Goal: Information Seeking & Learning: Check status

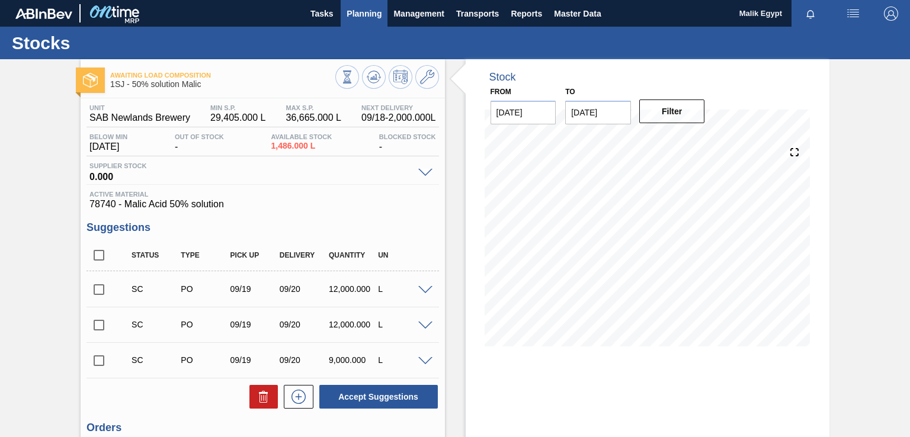
click at [367, 11] on span "Planning" at bounding box center [363, 14] width 35 height 14
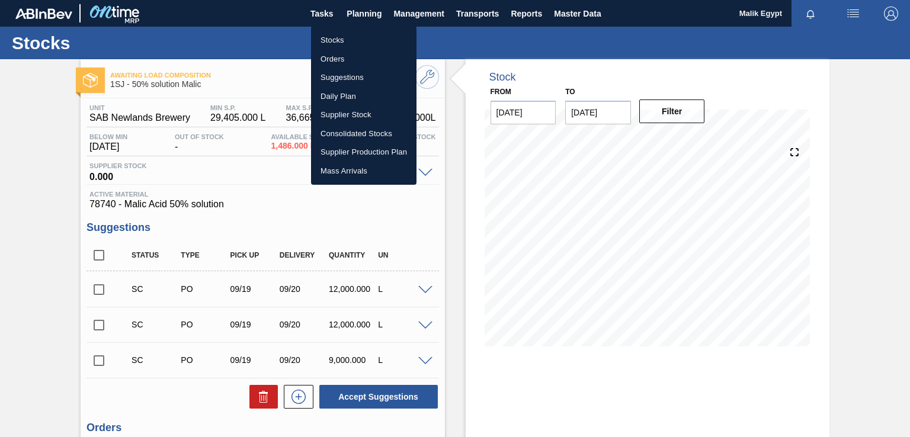
click at [344, 41] on li "Stocks" at bounding box center [363, 40] width 105 height 19
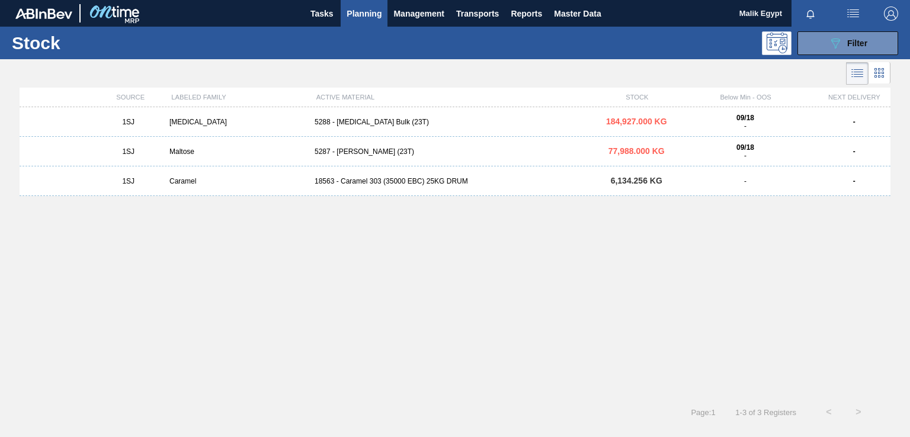
click at [187, 121] on div "[MEDICAL_DATA]" at bounding box center [237, 122] width 145 height 8
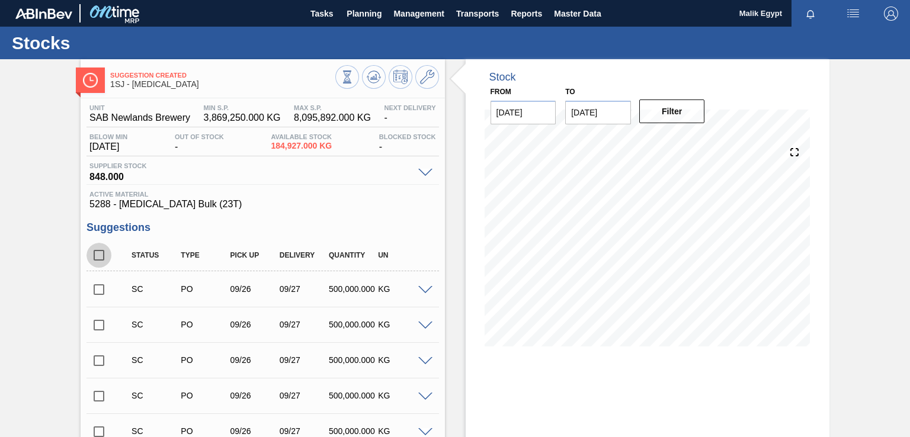
click at [98, 255] on input "checkbox" at bounding box center [98, 255] width 25 height 25
checkbox input "true"
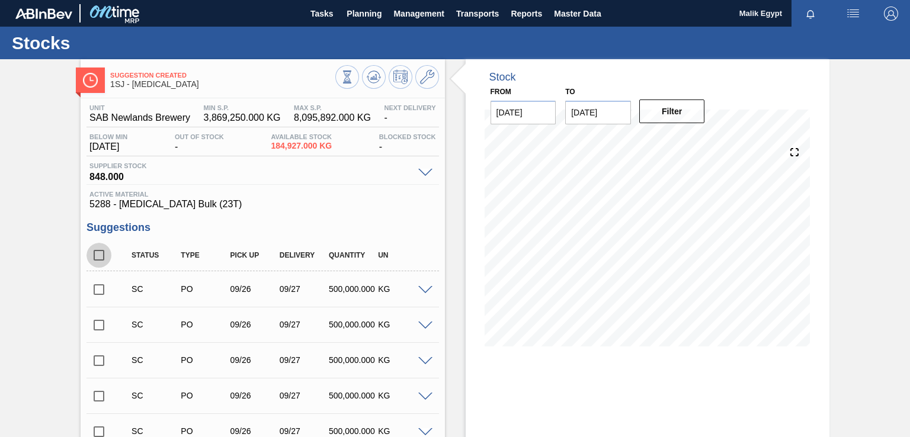
checkbox input "true"
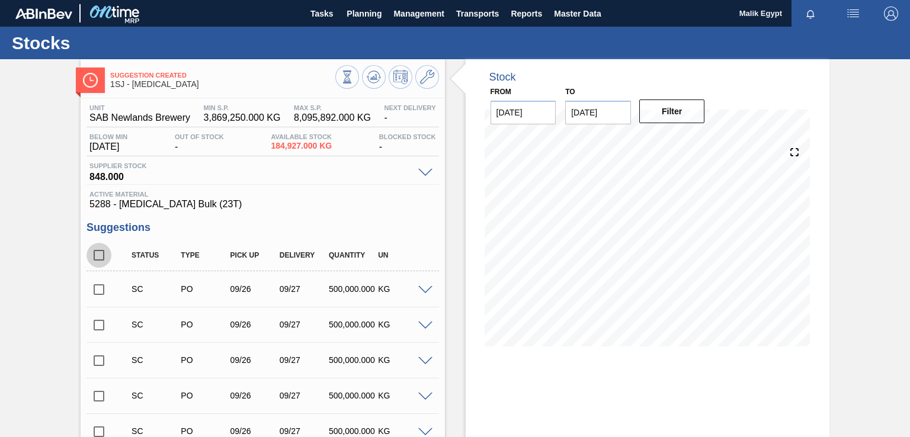
checkbox input "true"
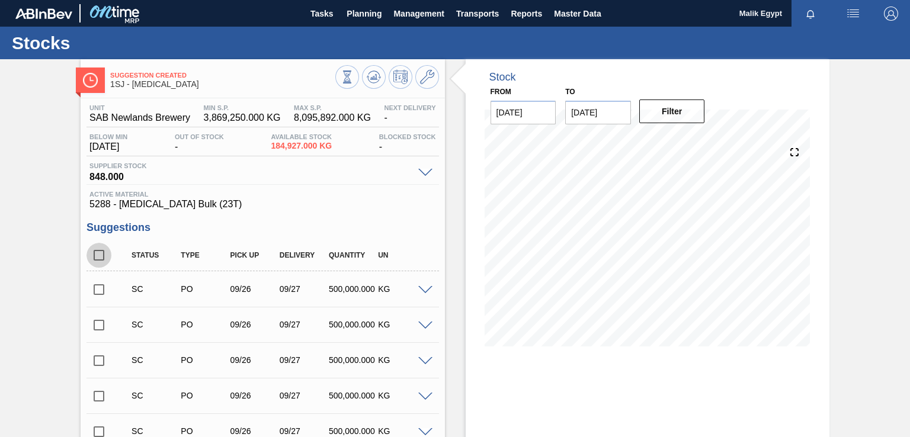
checkbox input "true"
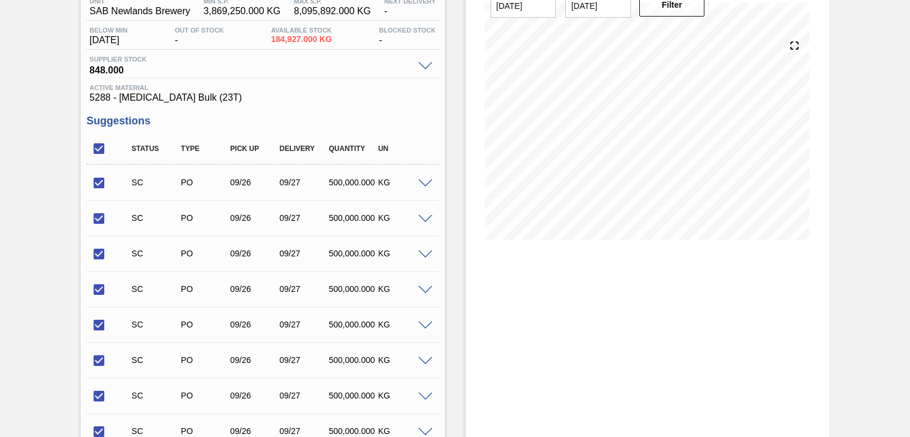
scroll to position [59, 0]
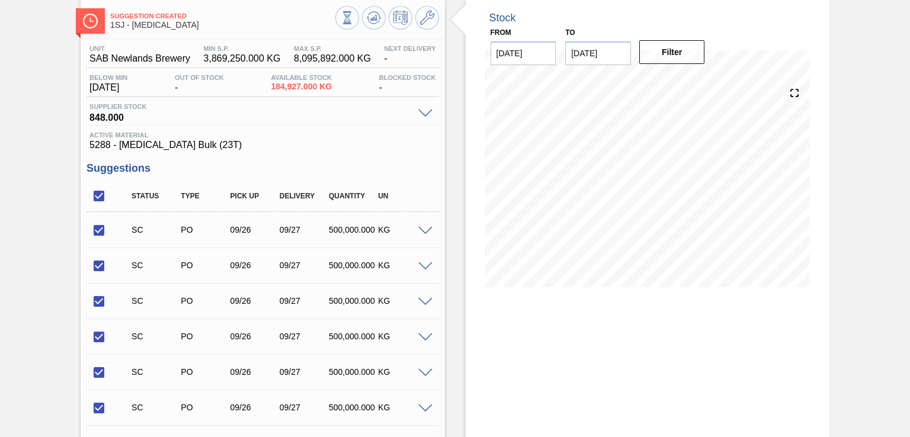
click at [100, 197] on input "checkbox" at bounding box center [98, 196] width 25 height 25
checkbox input "false"
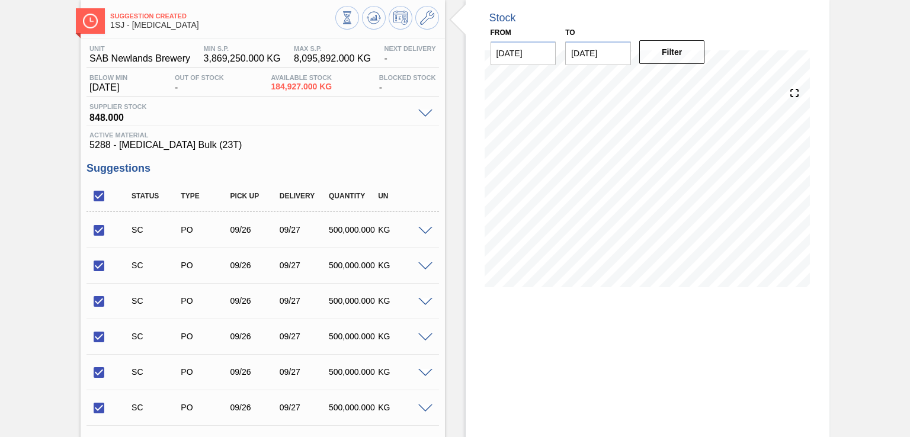
checkbox input "false"
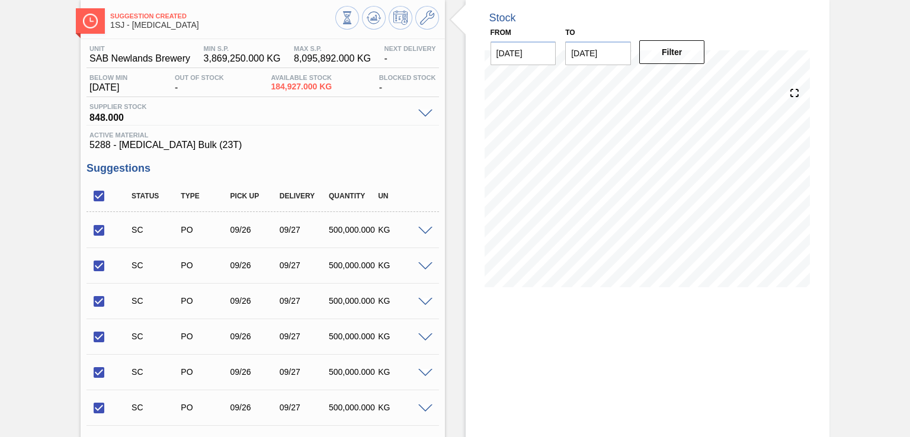
checkbox input "false"
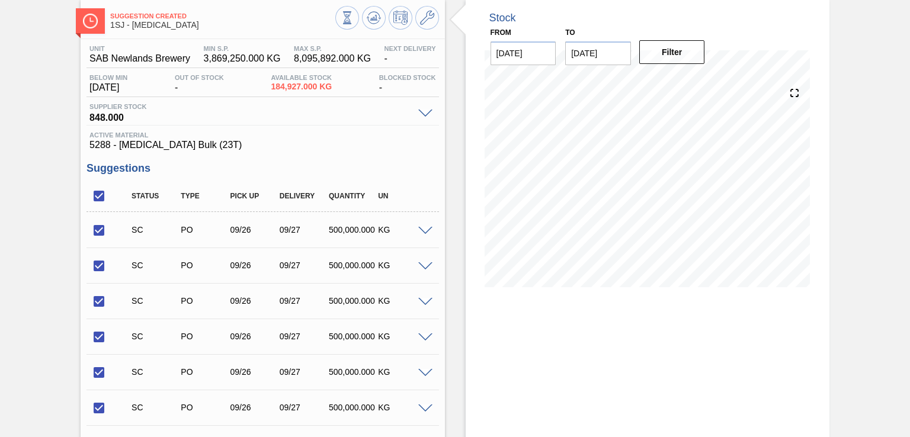
checkbox input "false"
click at [101, 230] on input "checkbox" at bounding box center [98, 230] width 25 height 25
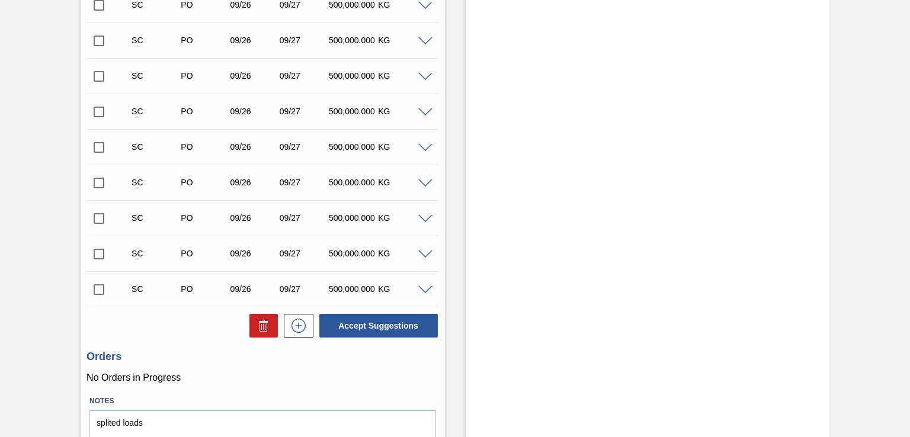
scroll to position [586, 0]
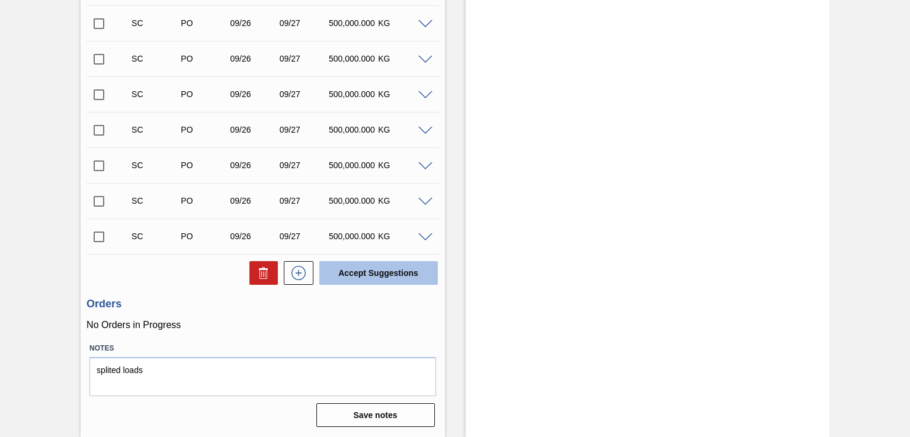
click at [374, 275] on button "Accept Suggestions" at bounding box center [378, 273] width 118 height 24
checkbox input "false"
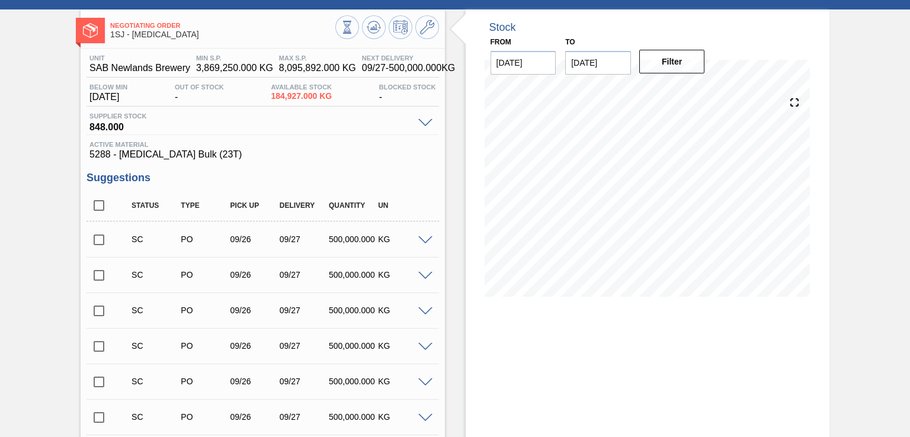
scroll to position [0, 0]
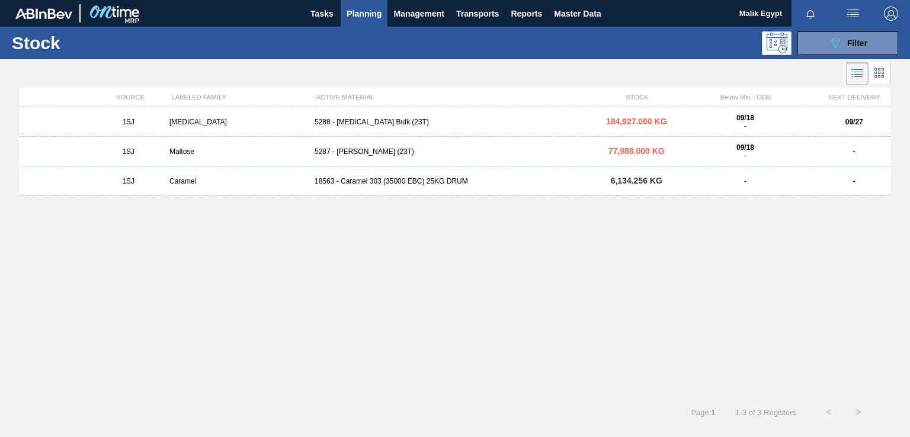
click at [179, 152] on div "Maltose" at bounding box center [237, 151] width 145 height 8
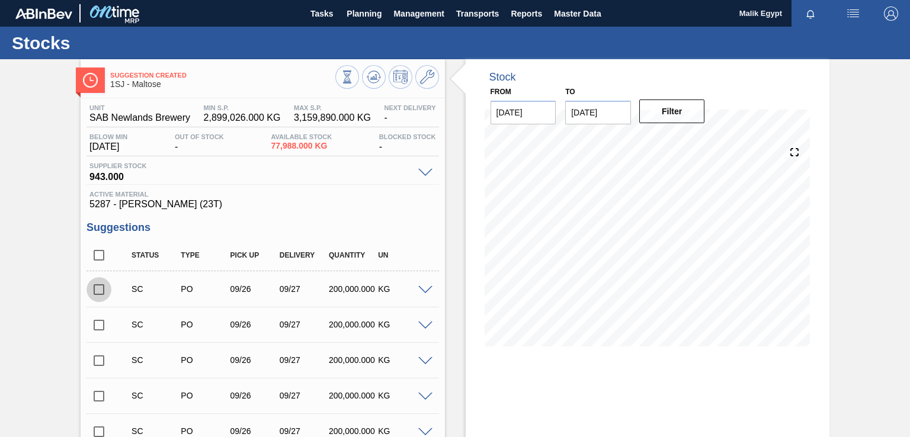
click at [98, 292] on input "checkbox" at bounding box center [98, 289] width 25 height 25
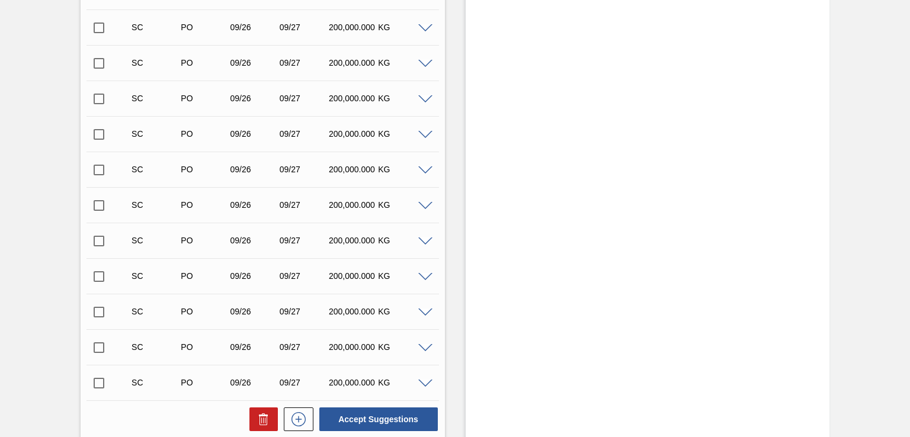
scroll to position [474, 0]
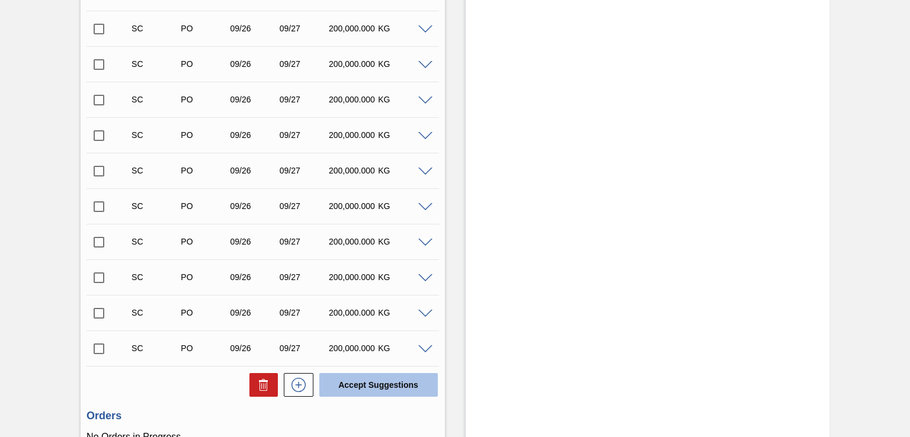
click at [380, 384] on button "Accept Suggestions" at bounding box center [378, 385] width 118 height 24
checkbox input "false"
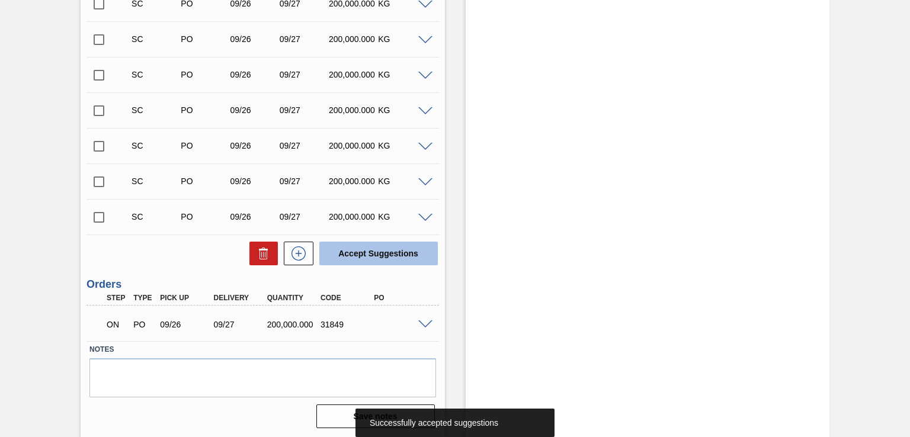
scroll to position [571, 0]
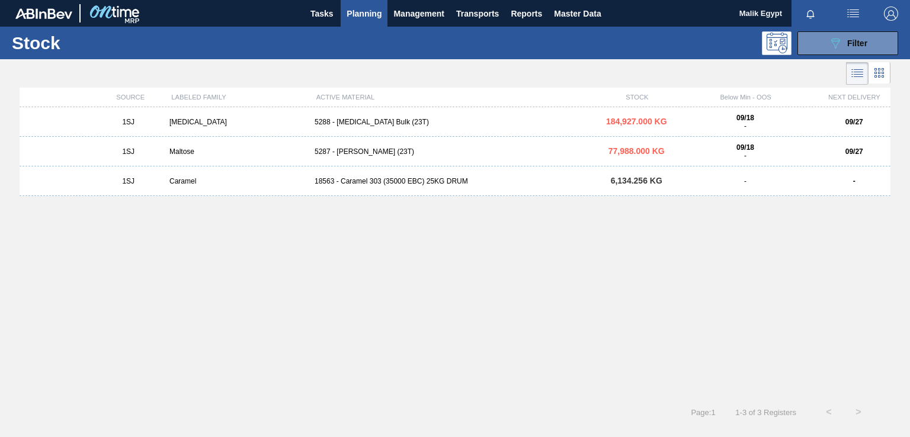
click at [366, 11] on span "Planning" at bounding box center [363, 14] width 35 height 14
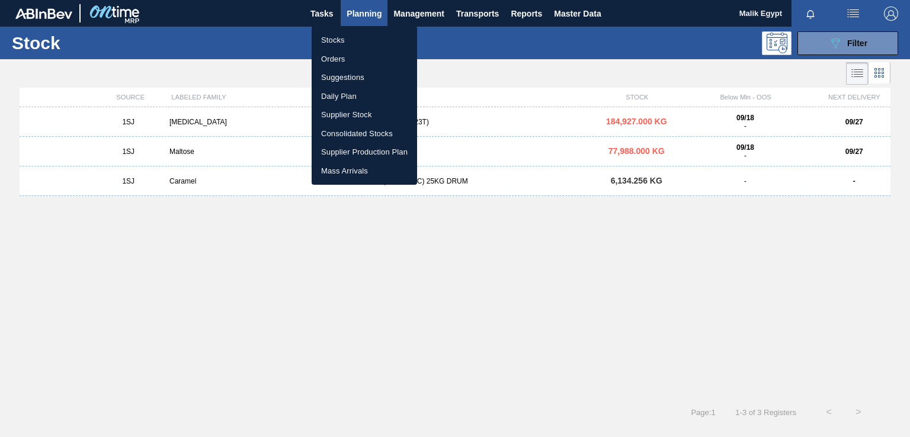
click at [339, 55] on li "Orders" at bounding box center [364, 59] width 105 height 19
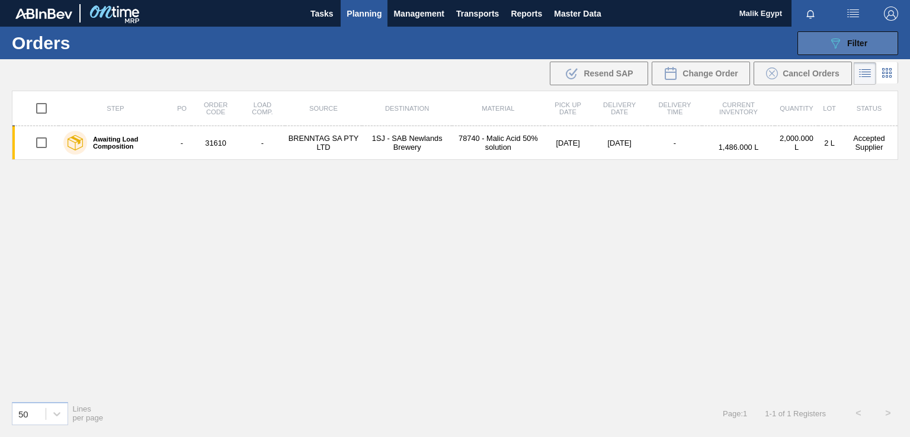
click at [836, 44] on icon "089F7B8B-B2A5-4AFE-B5C0-19BA573D28AC" at bounding box center [835, 43] width 14 height 14
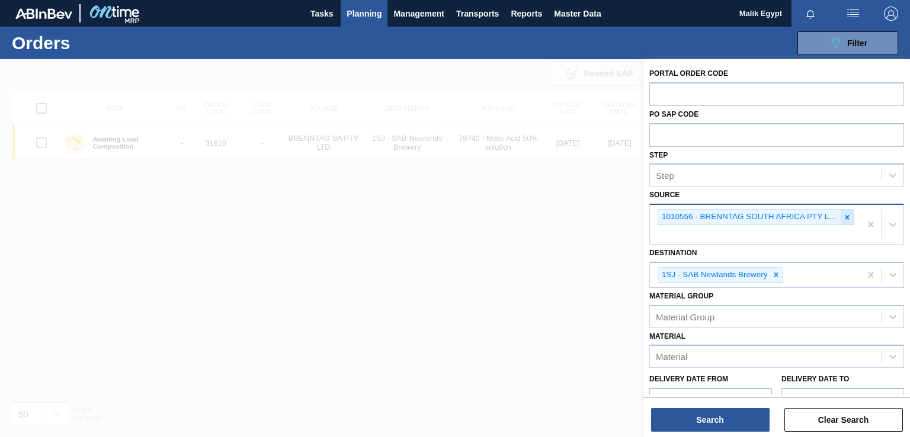
click at [846, 216] on icon at bounding box center [847, 217] width 4 height 4
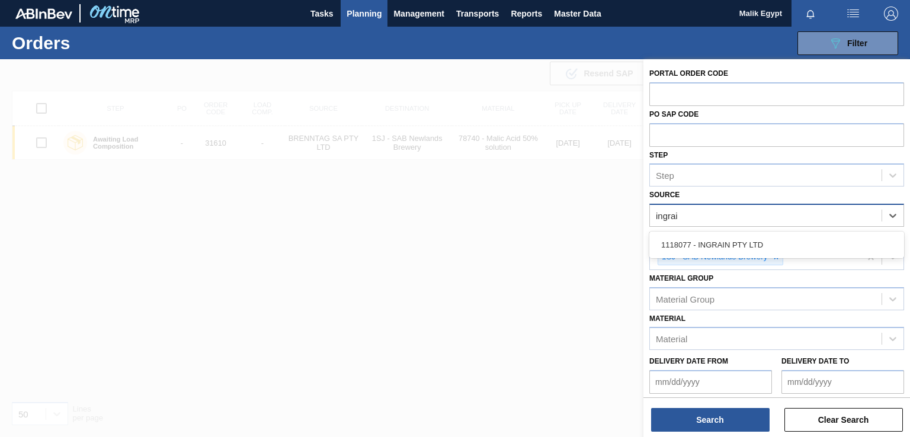
type input "ingrain"
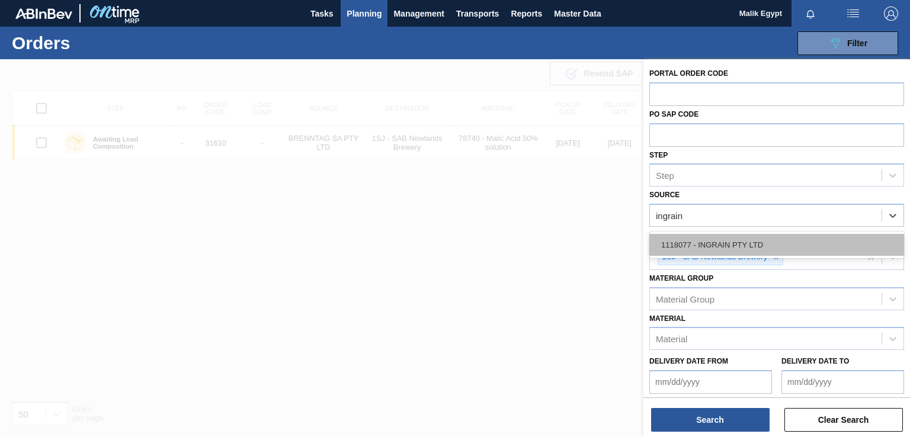
click at [759, 246] on div "1118077 - INGRAIN PTY LTD" at bounding box center [776, 245] width 255 height 22
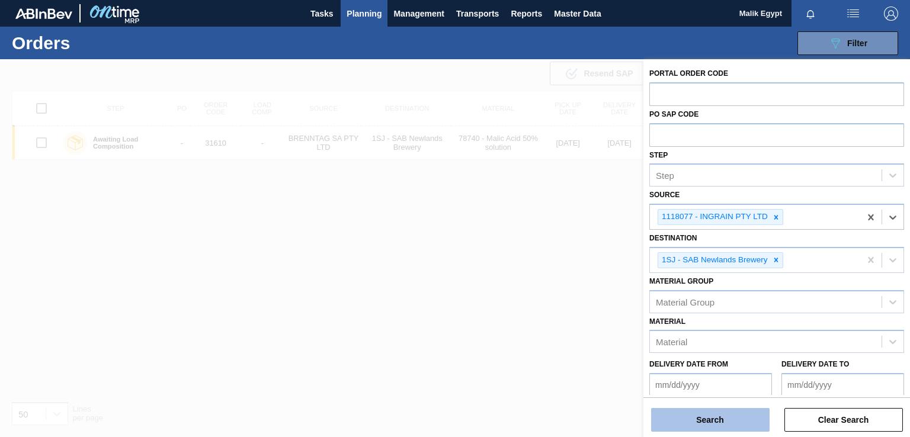
click at [723, 425] on button "Search" at bounding box center [710, 420] width 118 height 24
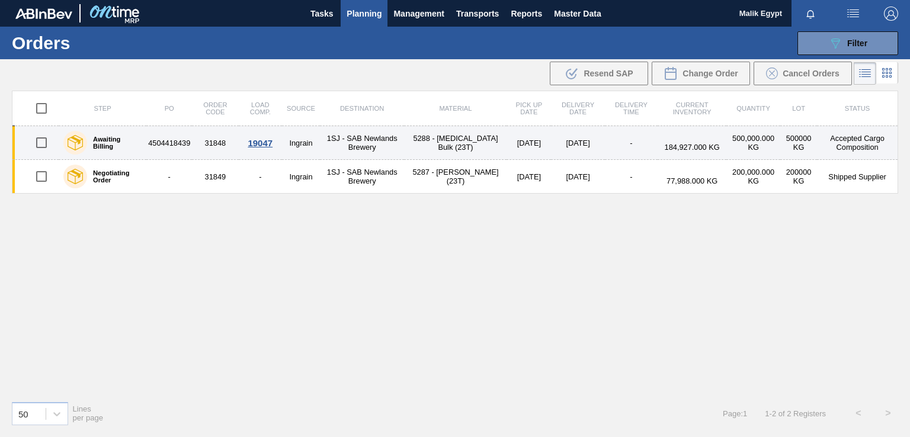
click at [156, 141] on td "4504418439" at bounding box center [169, 143] width 46 height 34
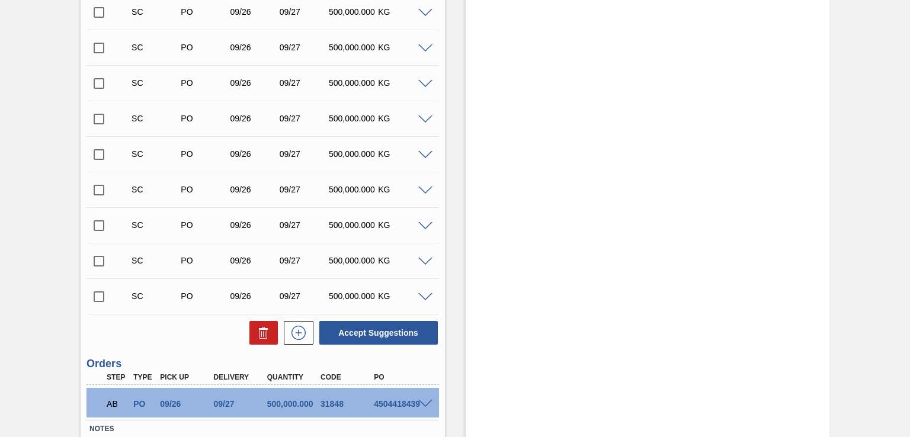
scroll to position [571, 0]
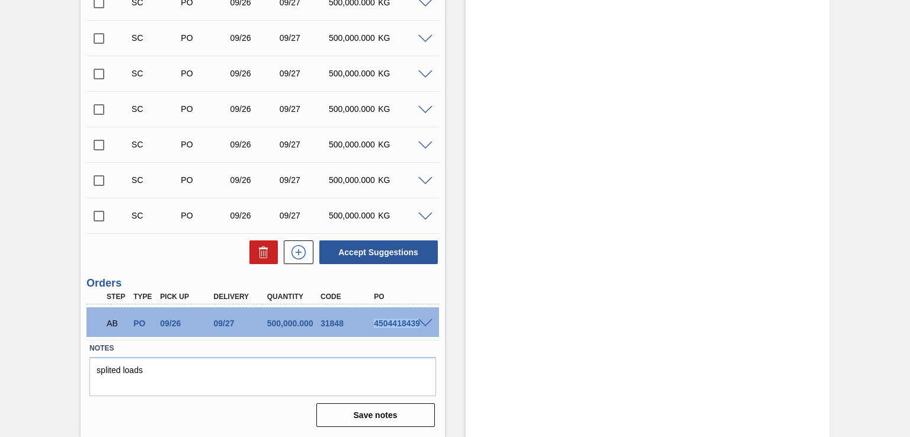
drag, startPoint x: 373, startPoint y: 323, endPoint x: 409, endPoint y: 345, distance: 41.7
click at [418, 323] on div "AB PO 09/26 09/27 500,000.000 31848 4504418439" at bounding box center [262, 322] width 352 height 30
copy div "4504418439"
click at [372, 346] on label "Notes" at bounding box center [262, 348] width 346 height 17
click at [373, 323] on div "4504418439" at bounding box center [400, 323] width 59 height 9
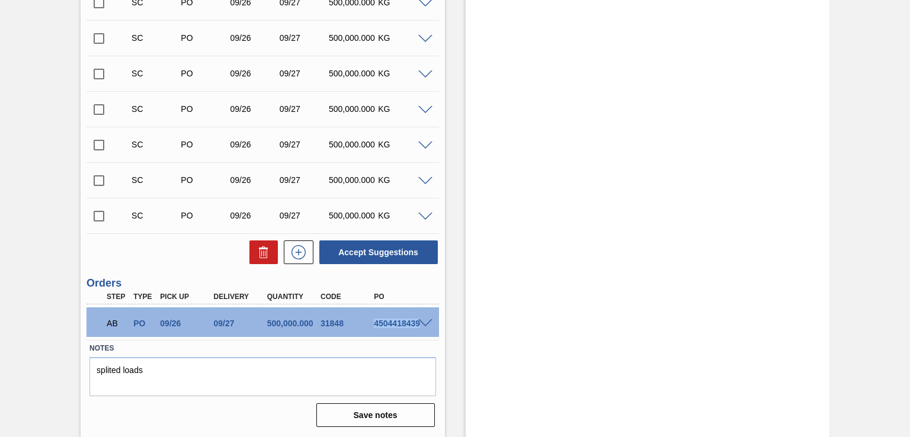
drag, startPoint x: 374, startPoint y: 323, endPoint x: 420, endPoint y: 325, distance: 45.7
click at [420, 325] on div "AB PO 09/26 09/27 500,000.000 31848 4504418439" at bounding box center [262, 322] width 352 height 30
copy div "4504418439"
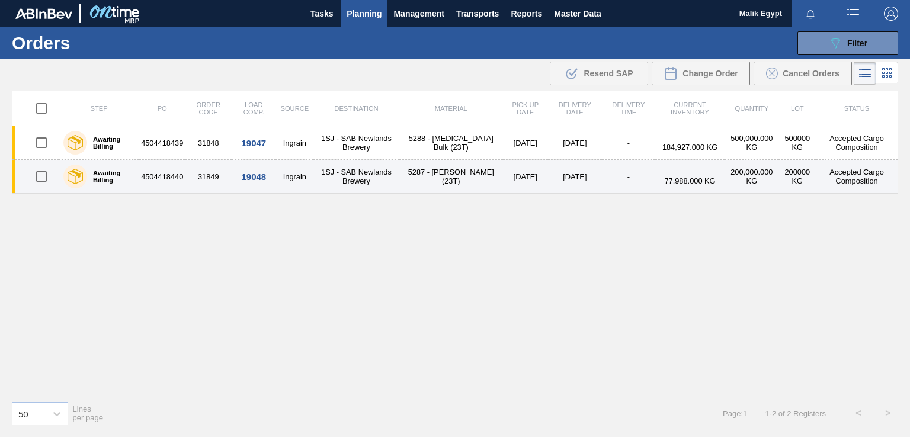
click at [171, 174] on td "4504418440" at bounding box center [162, 177] width 46 height 34
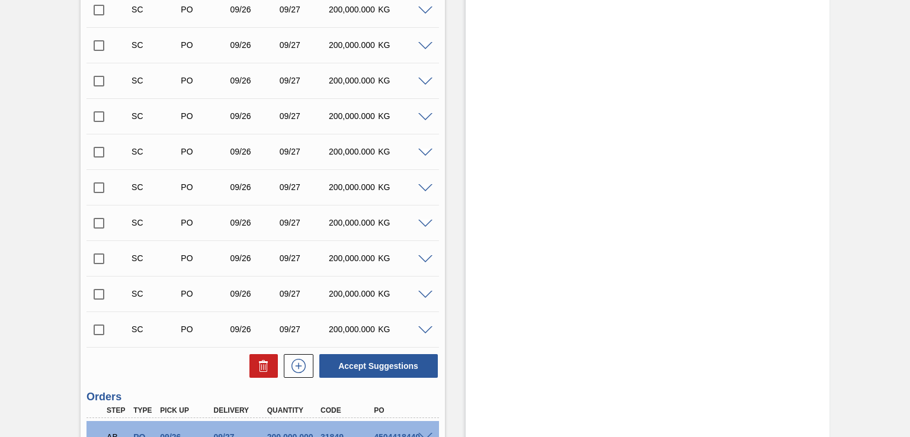
scroll to position [571, 0]
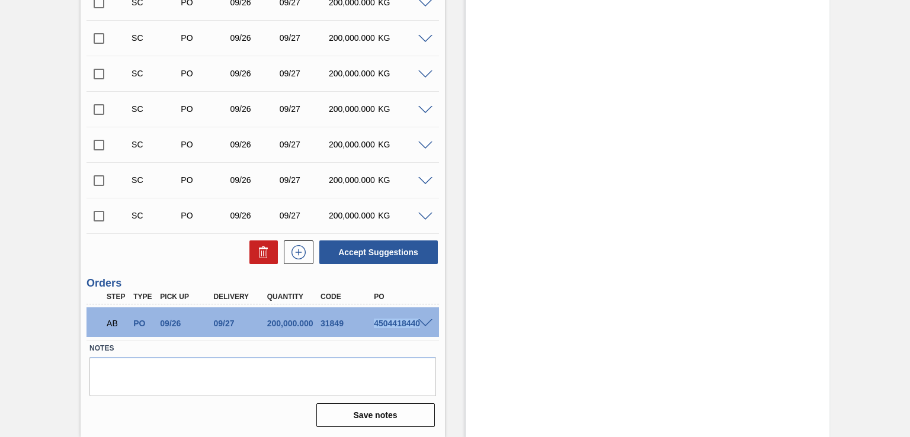
drag, startPoint x: 374, startPoint y: 323, endPoint x: 424, endPoint y: 326, distance: 49.8
click at [424, 326] on div "AB PO 09/26 09/27 200,000.000 31849 4504418440" at bounding box center [262, 322] width 352 height 30
copy div "4504418440"
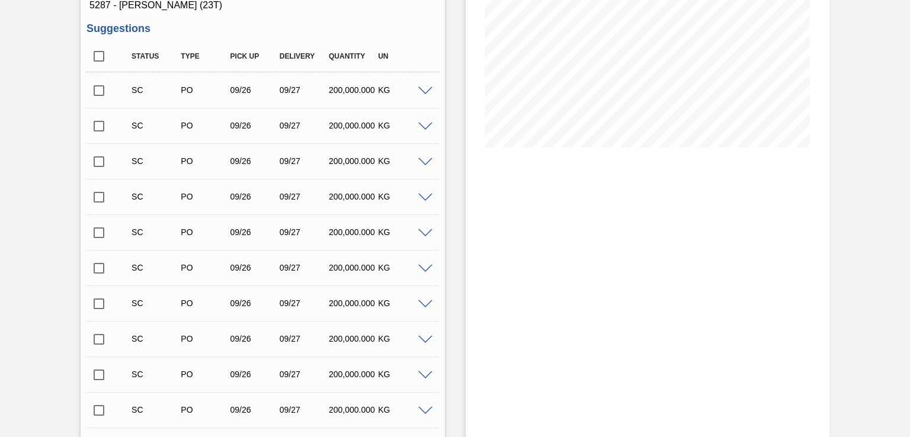
scroll to position [452, 0]
